Goal: Navigation & Orientation: Find specific page/section

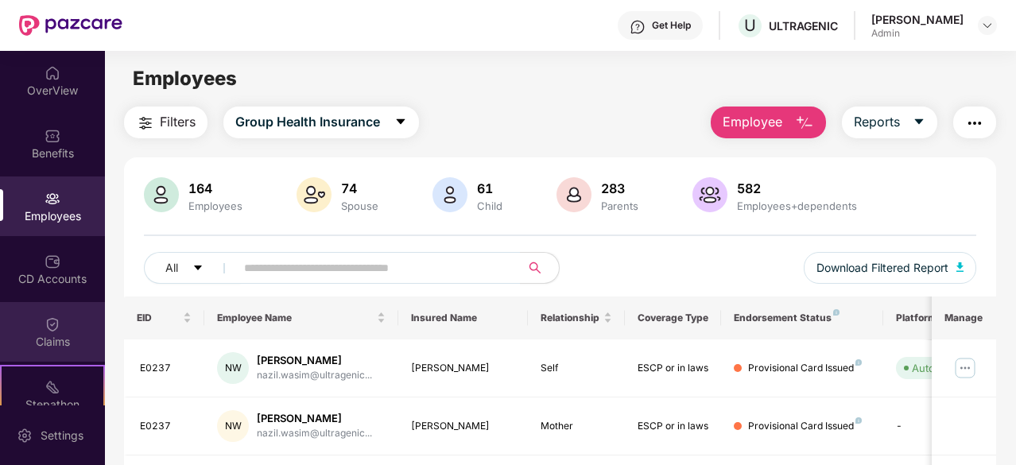
scroll to position [80, 0]
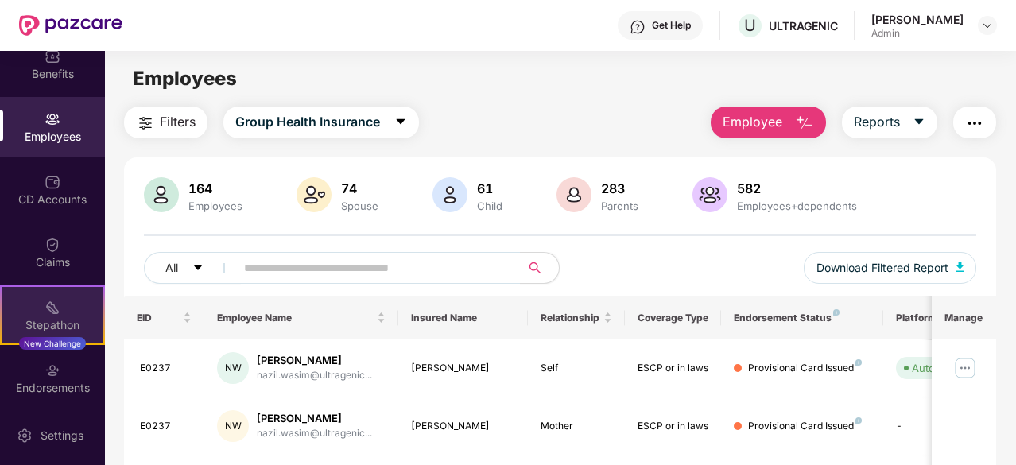
click at [72, 301] on div "Stepathon New Challenge" at bounding box center [52, 315] width 105 height 60
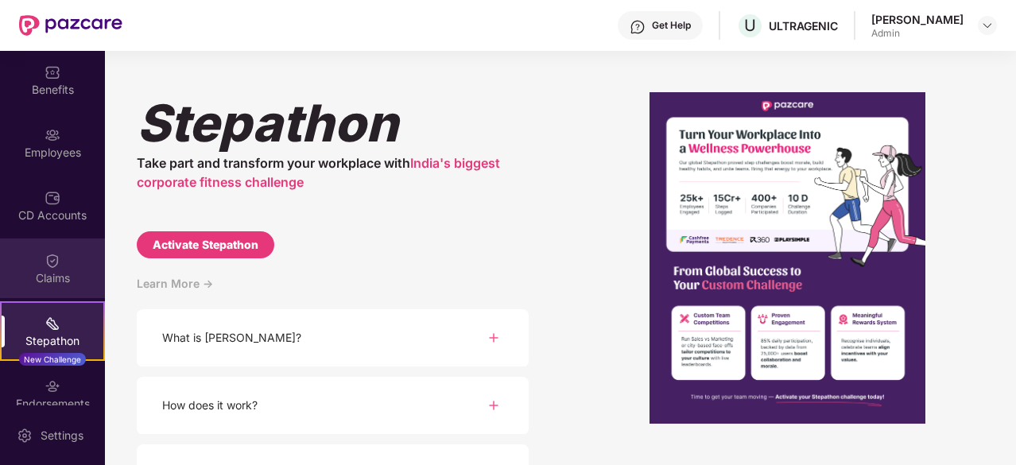
scroll to position [0, 0]
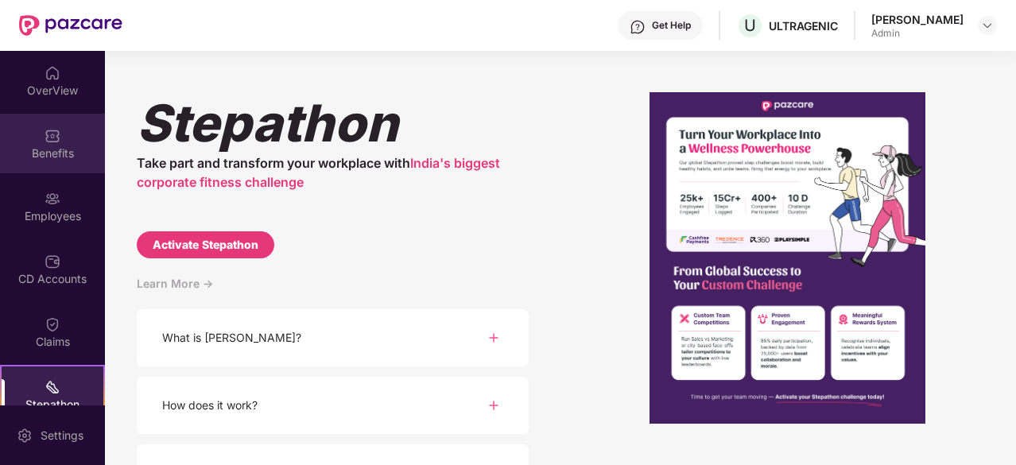
click at [41, 114] on div "Benefits" at bounding box center [52, 144] width 105 height 60
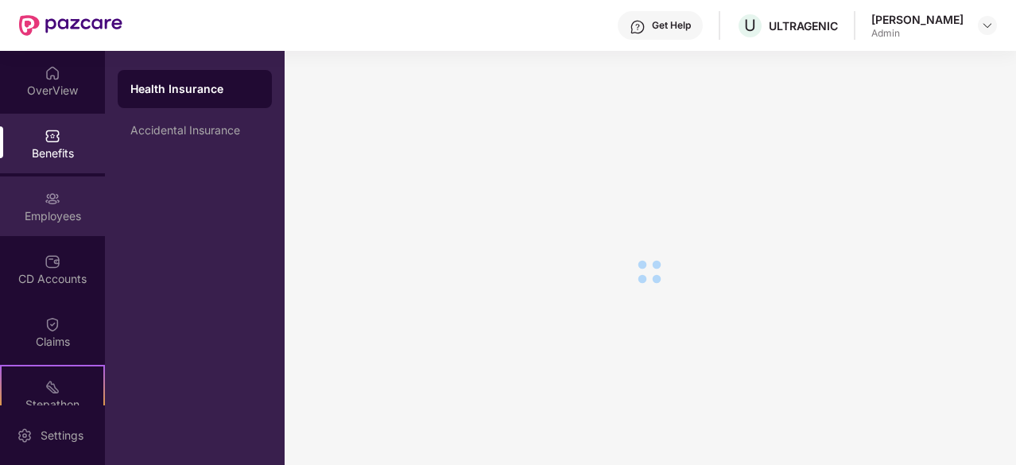
click at [60, 213] on div "Employees" at bounding box center [52, 216] width 105 height 16
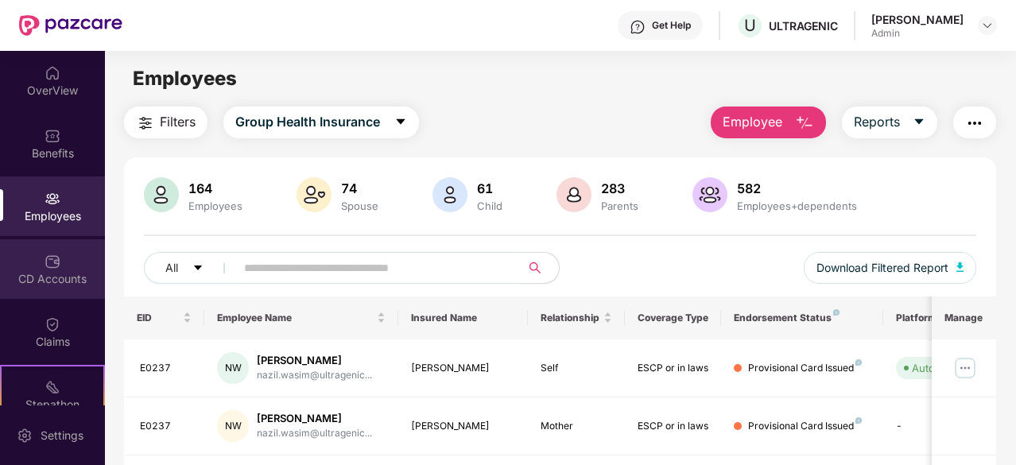
click at [32, 244] on div "CD Accounts" at bounding box center [52, 269] width 105 height 60
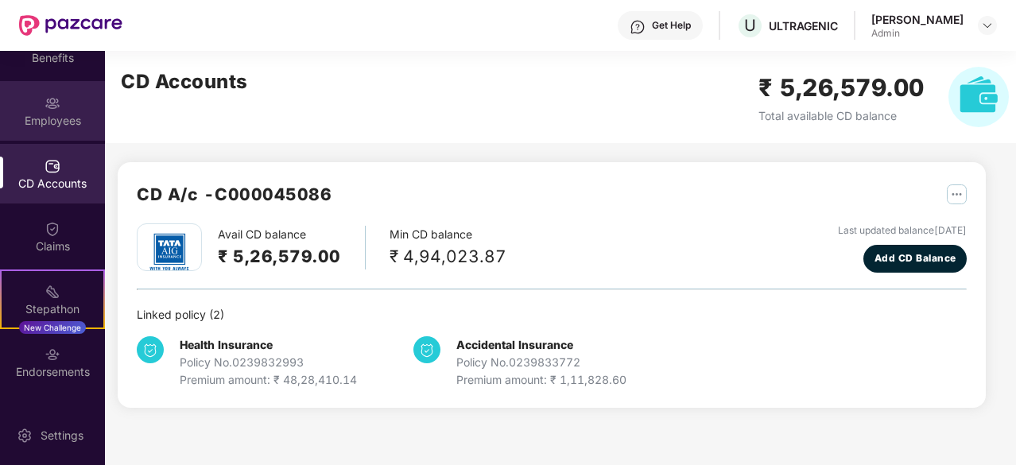
scroll to position [147, 0]
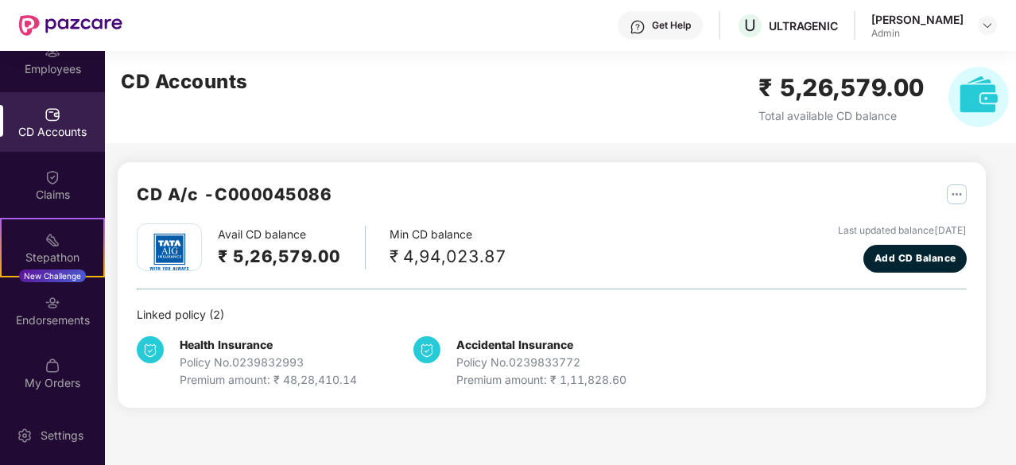
click at [59, 120] on div "CD Accounts" at bounding box center [52, 122] width 105 height 60
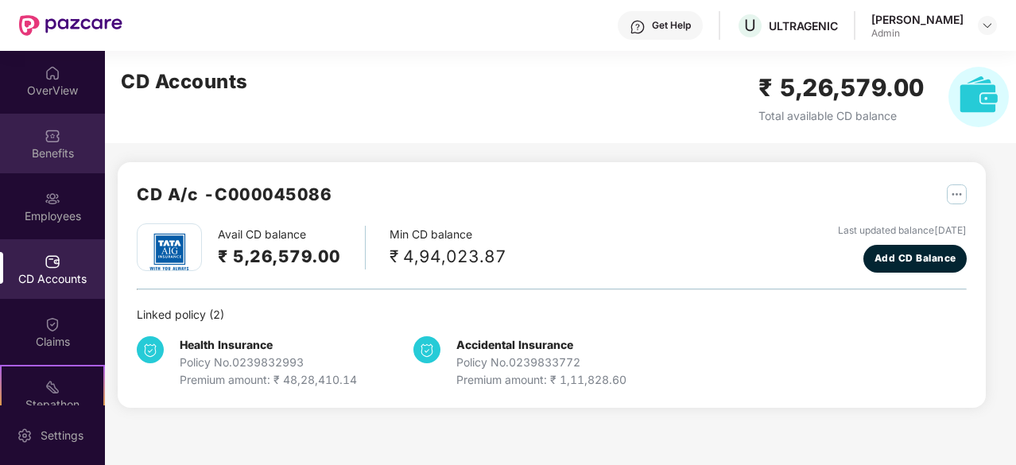
click at [52, 130] on img at bounding box center [53, 136] width 16 height 16
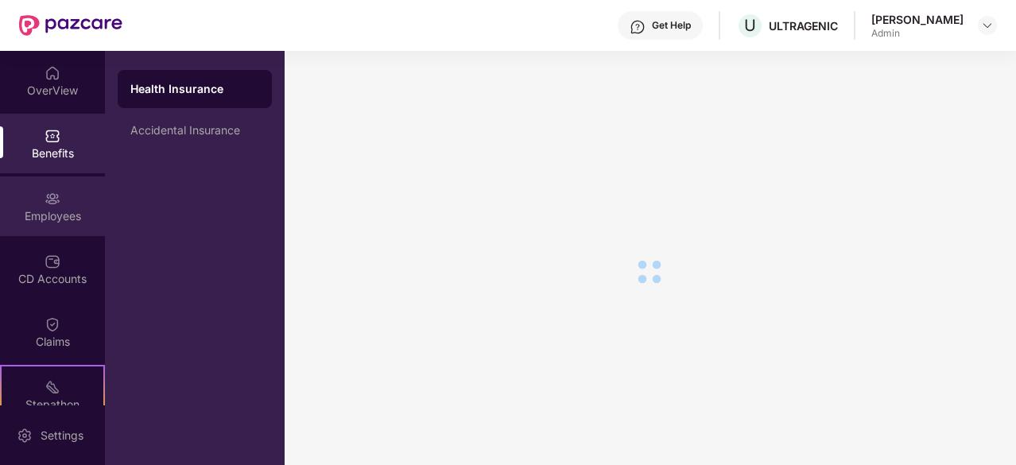
click at [53, 205] on img at bounding box center [53, 199] width 16 height 16
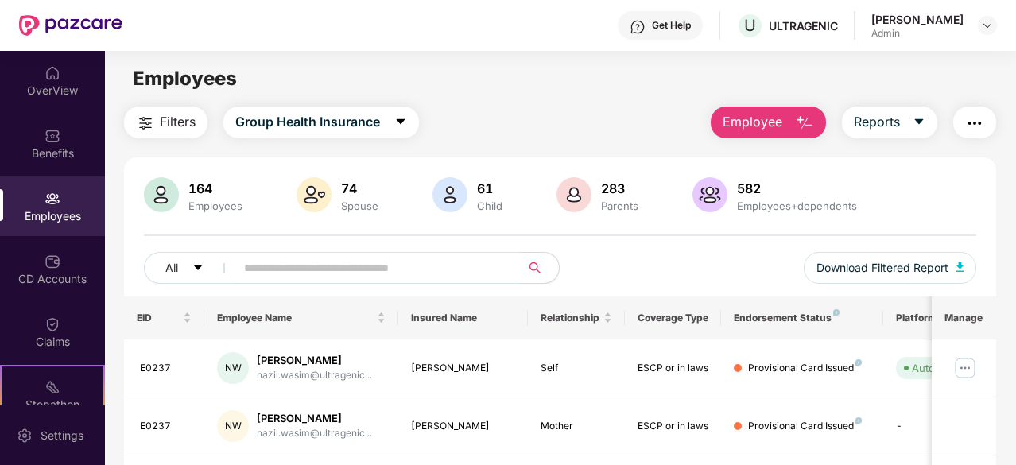
click at [558, 118] on div "Filters Group Health Insurance Employee Reports" at bounding box center [560, 123] width 872 height 32
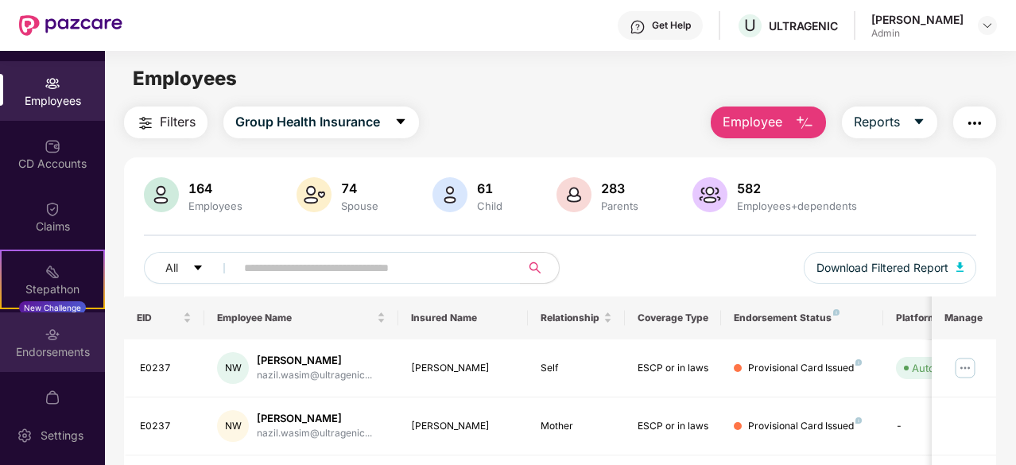
scroll to position [147, 0]
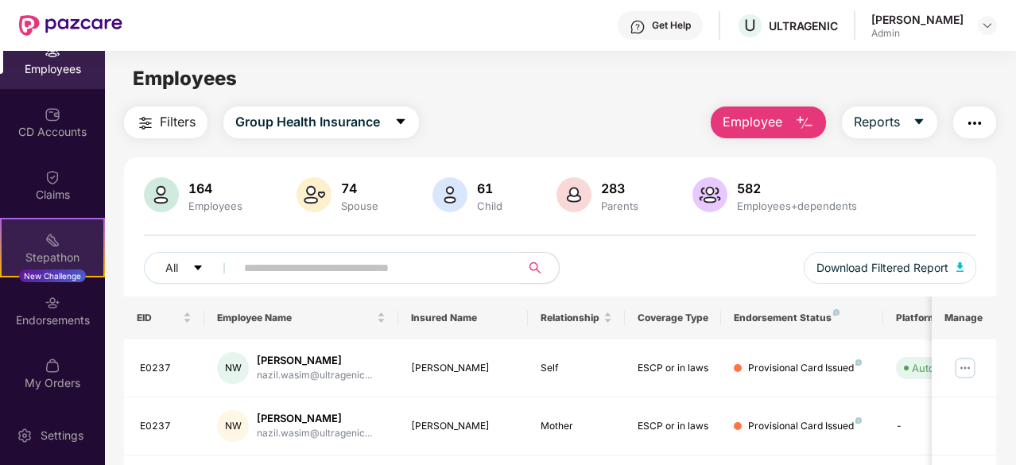
click at [49, 276] on div "New Challenge" at bounding box center [52, 276] width 67 height 13
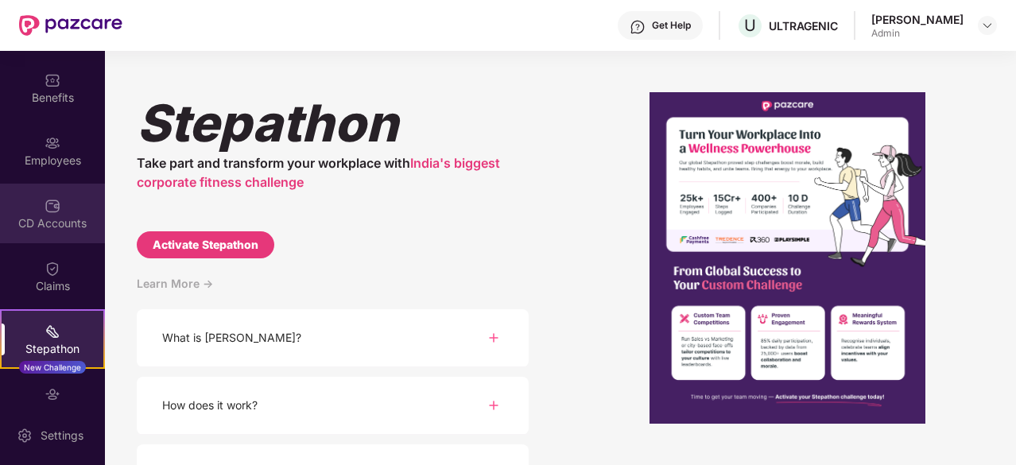
scroll to position [0, 0]
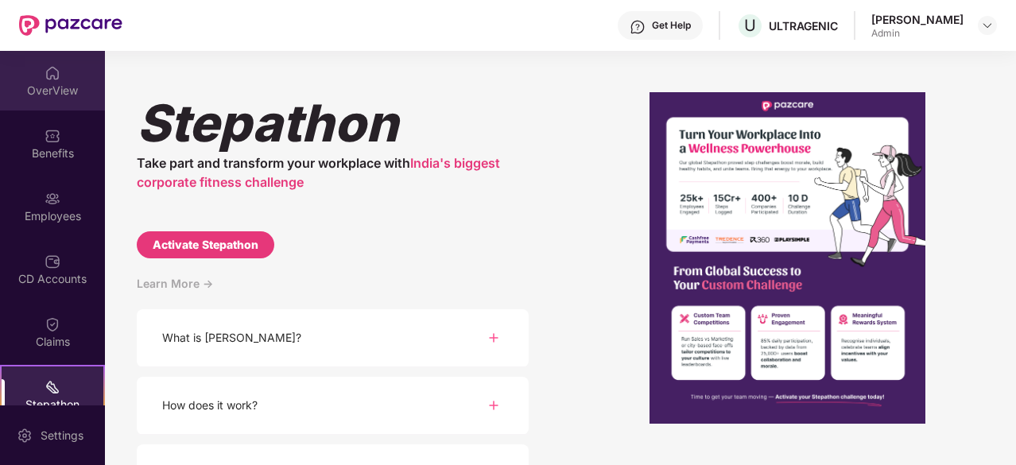
click at [54, 60] on div "OverView" at bounding box center [52, 81] width 105 height 60
